Goal: Navigation & Orientation: Find specific page/section

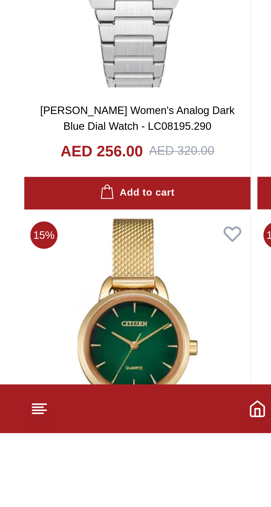
scroll to position [544, 0]
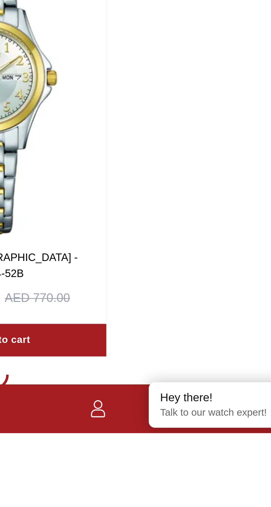
scroll to position [640, 0]
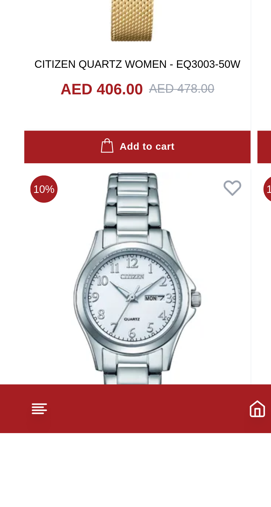
scroll to position [728, 0]
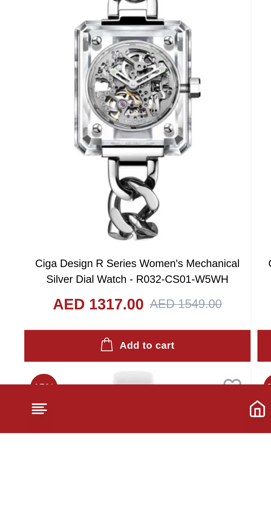
scroll to position [940, 0]
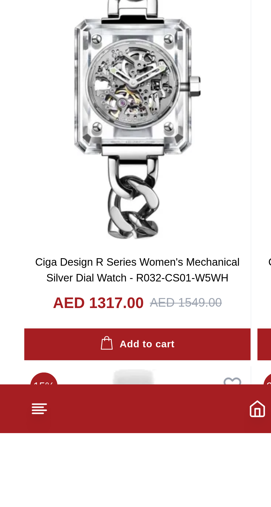
click at [14, 500] on line at bounding box center [14, 500] width 4 height 0
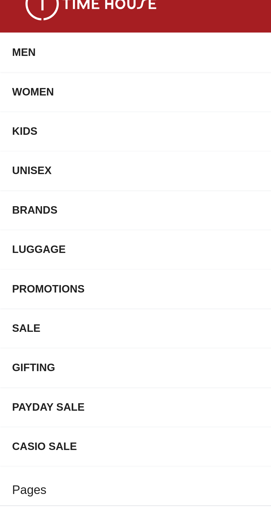
scroll to position [967, 0]
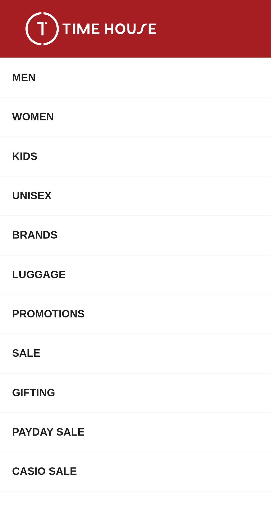
click at [11, 43] on div "WOMEN" at bounding box center [57, 43] width 106 height 10
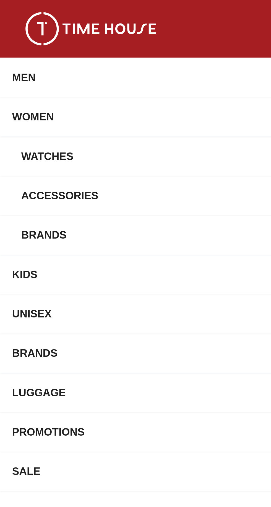
click at [16, 82] on div "Brands" at bounding box center [59, 86] width 102 height 10
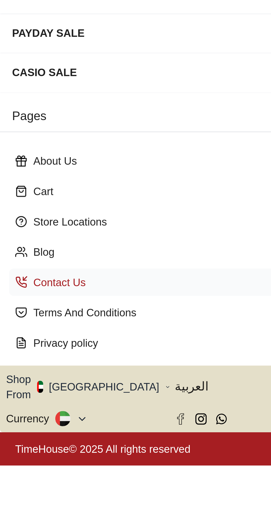
click at [24, 362] on p "Contact Us" at bounding box center [64, 364] width 105 height 6
